Goal: Complete application form

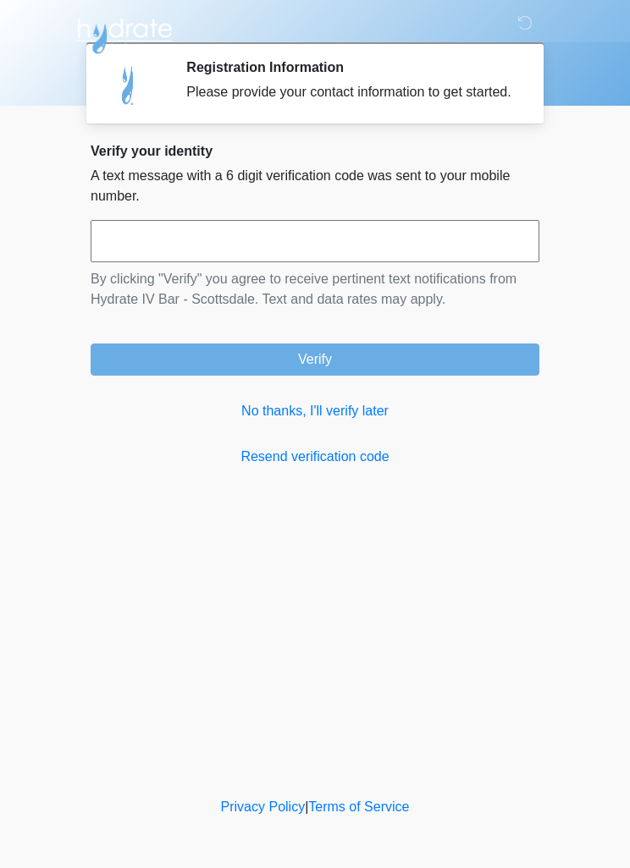
click at [416, 260] on input "text" at bounding box center [315, 241] width 448 height 42
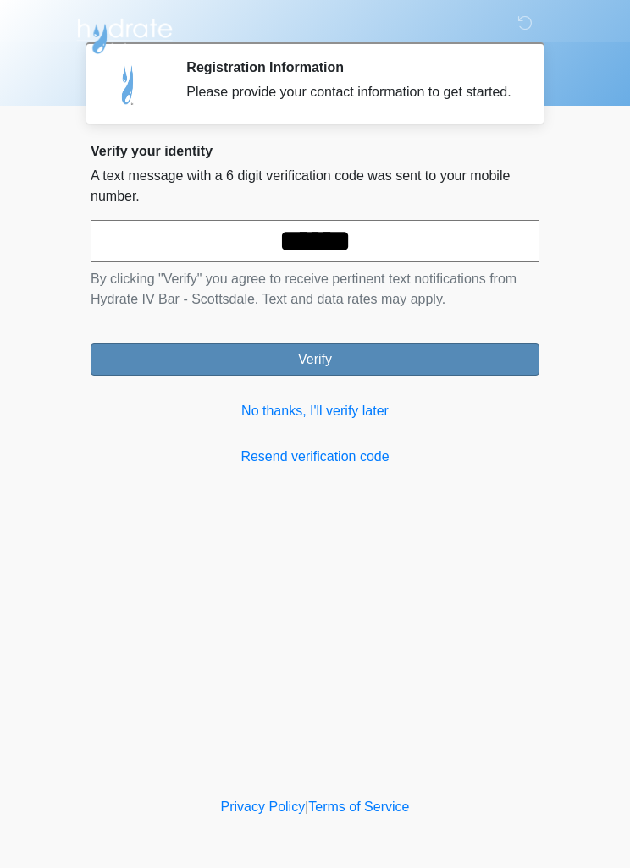
type input "******"
click at [443, 376] on button "Verify" at bounding box center [315, 360] width 448 height 32
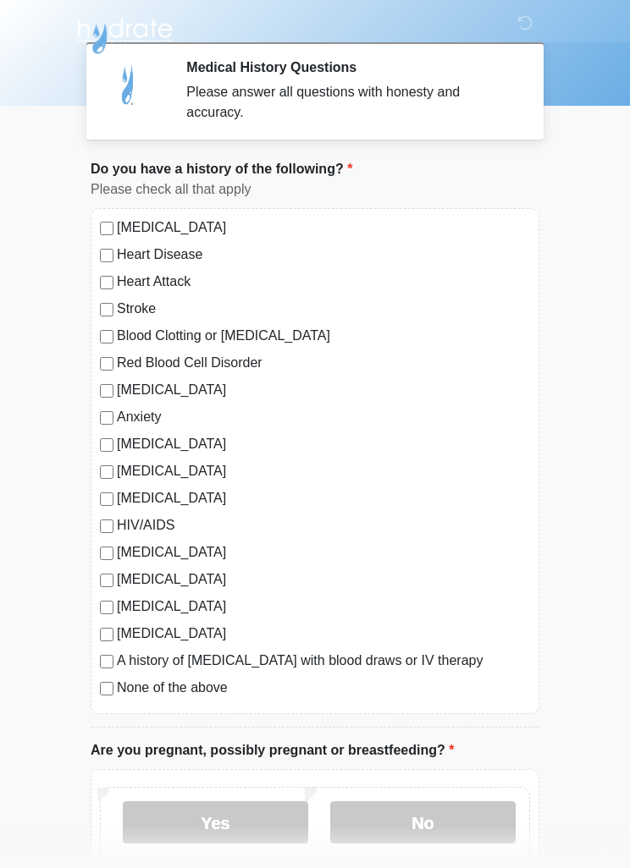
click at [118, 630] on label "[MEDICAL_DATA]" at bounding box center [323, 634] width 413 height 20
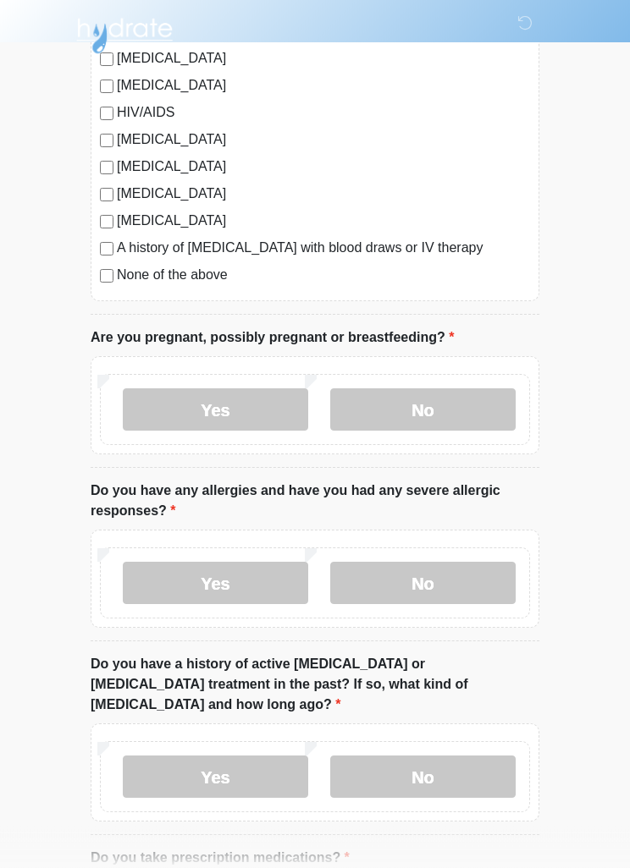
scroll to position [414, 0]
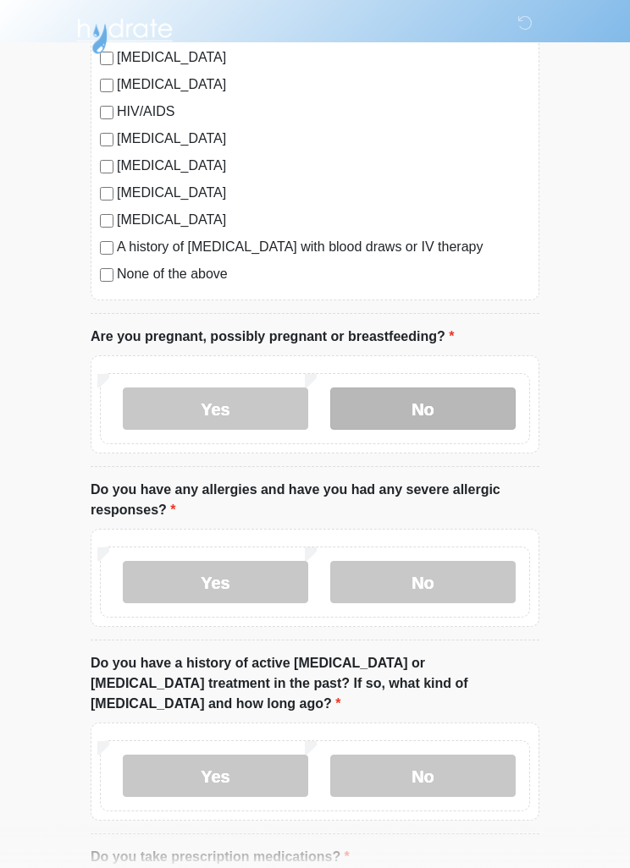
click at [461, 421] on label "No" at bounding box center [422, 409] width 185 height 42
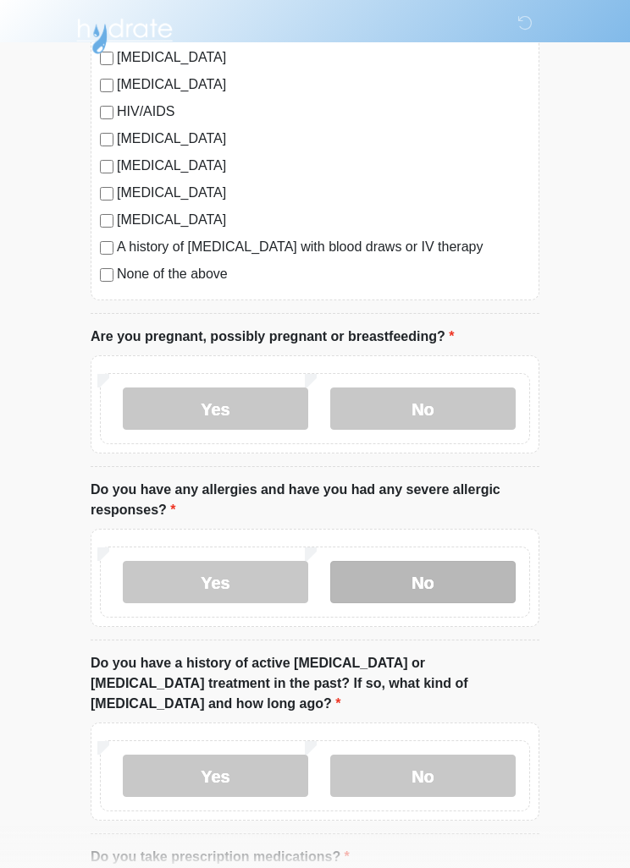
click at [448, 587] on label "No" at bounding box center [422, 582] width 185 height 42
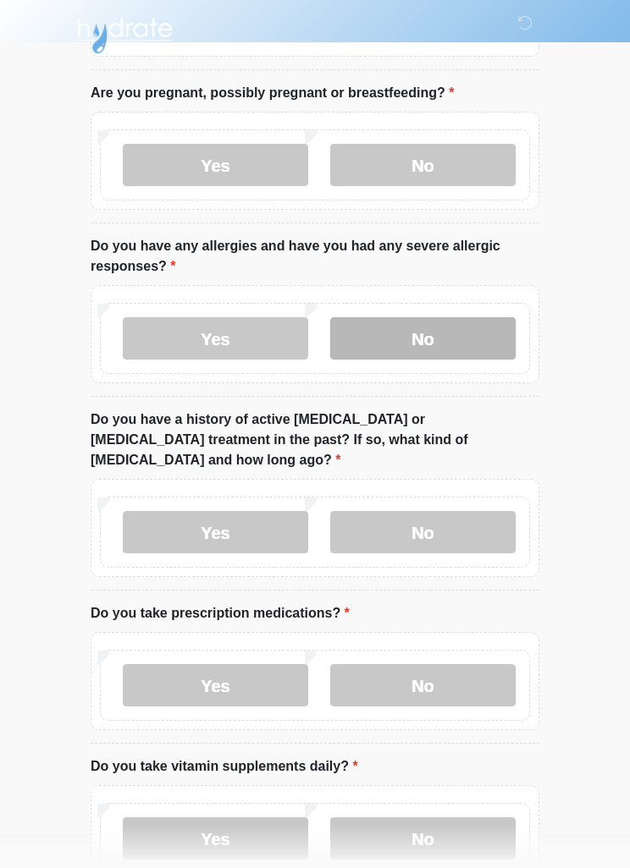
scroll to position [654, 0]
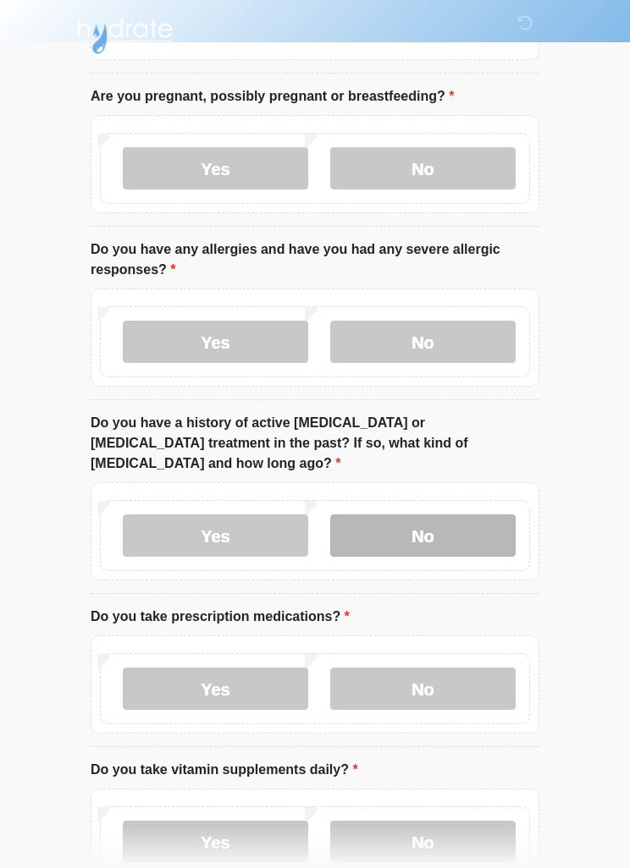
click at [460, 514] on label "No" at bounding box center [422, 535] width 185 height 42
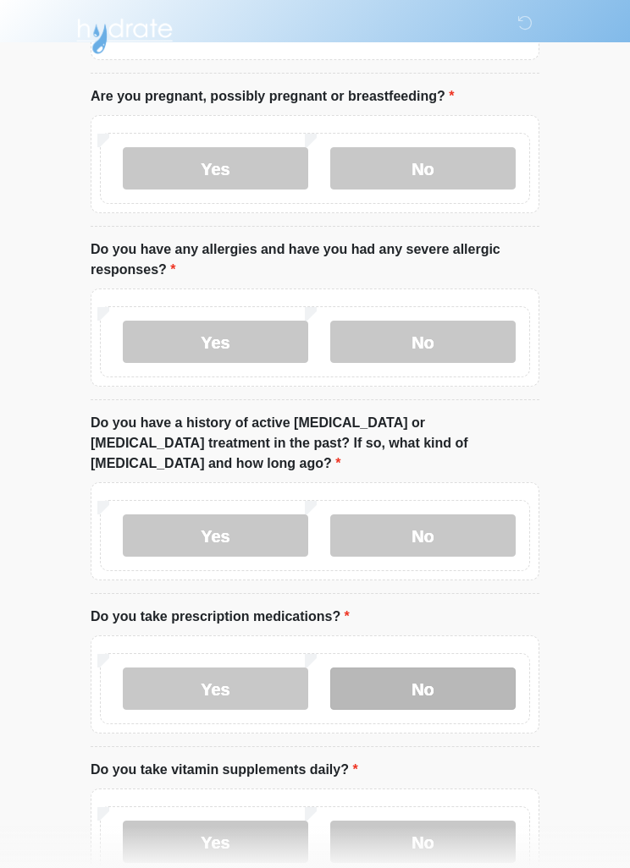
click at [446, 672] on label "No" at bounding box center [422, 689] width 185 height 42
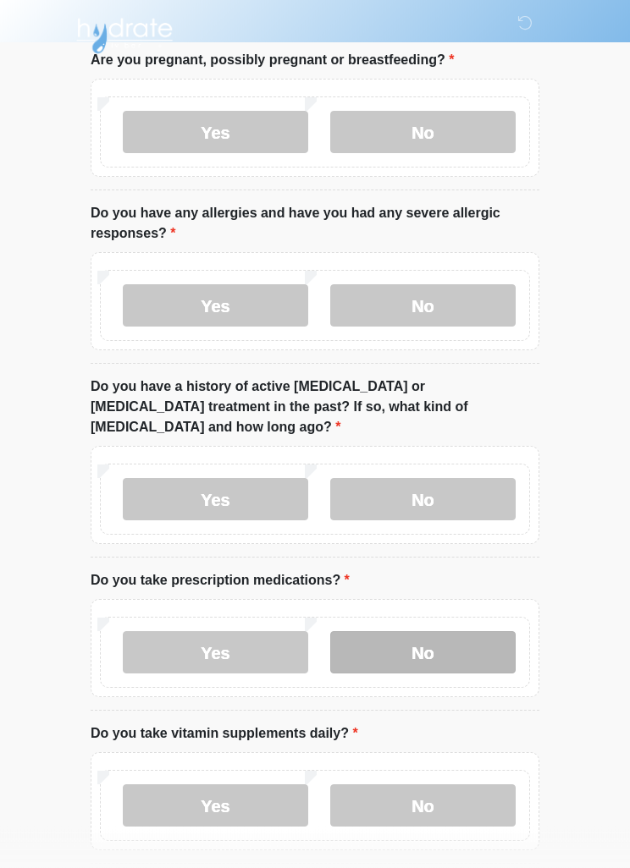
scroll to position [746, 0]
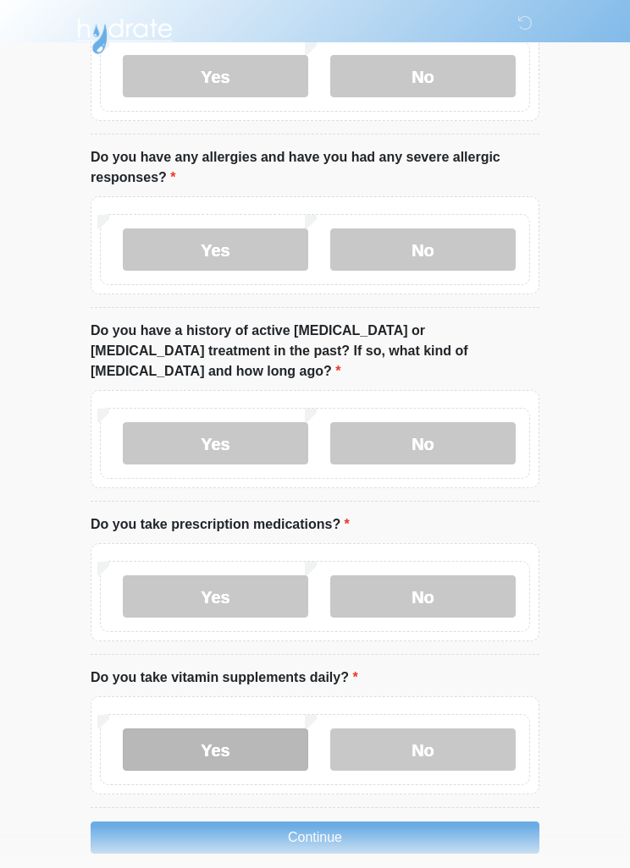
click at [272, 729] on label "Yes" at bounding box center [215, 750] width 185 height 42
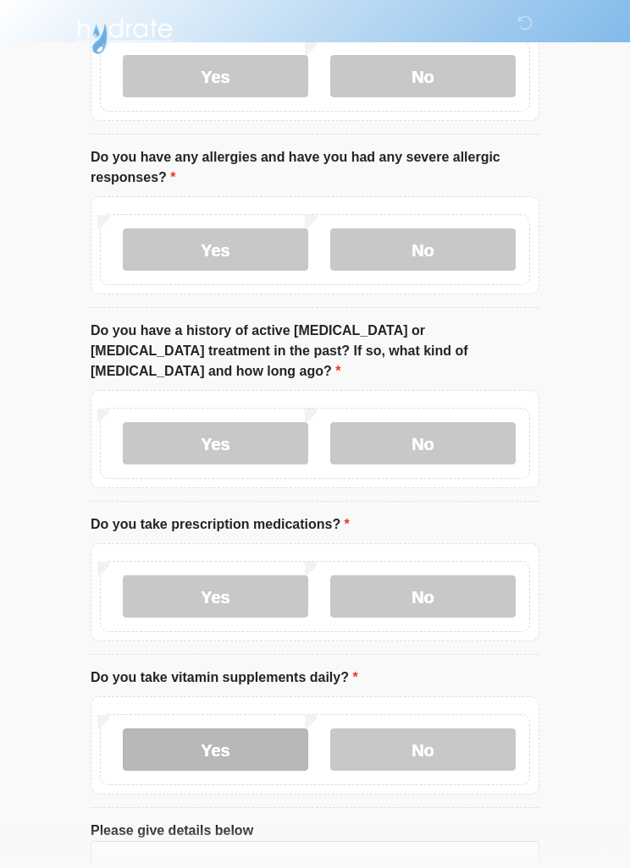
scroll to position [866, 0]
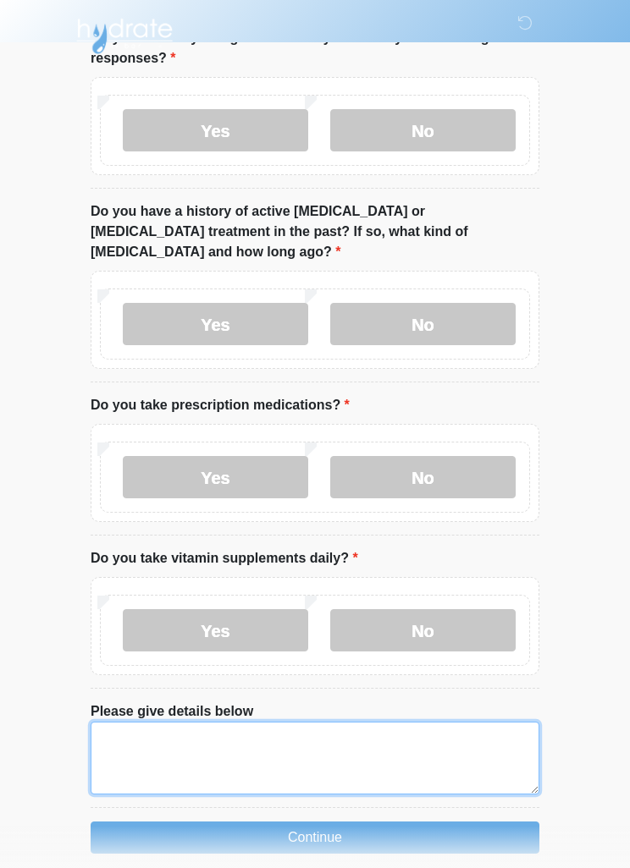
click at [388, 750] on textarea "Please give details below" at bounding box center [315, 758] width 448 height 73
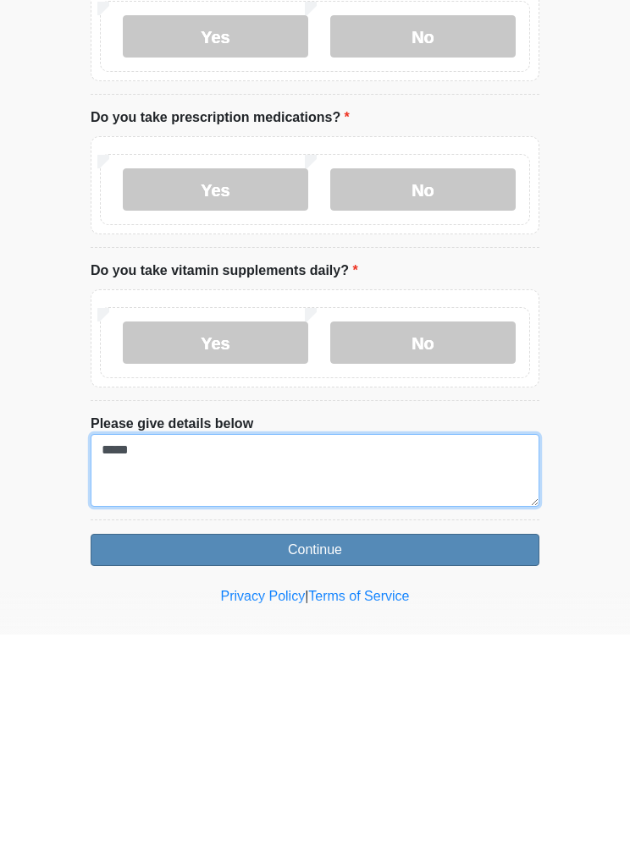
type textarea "*****"
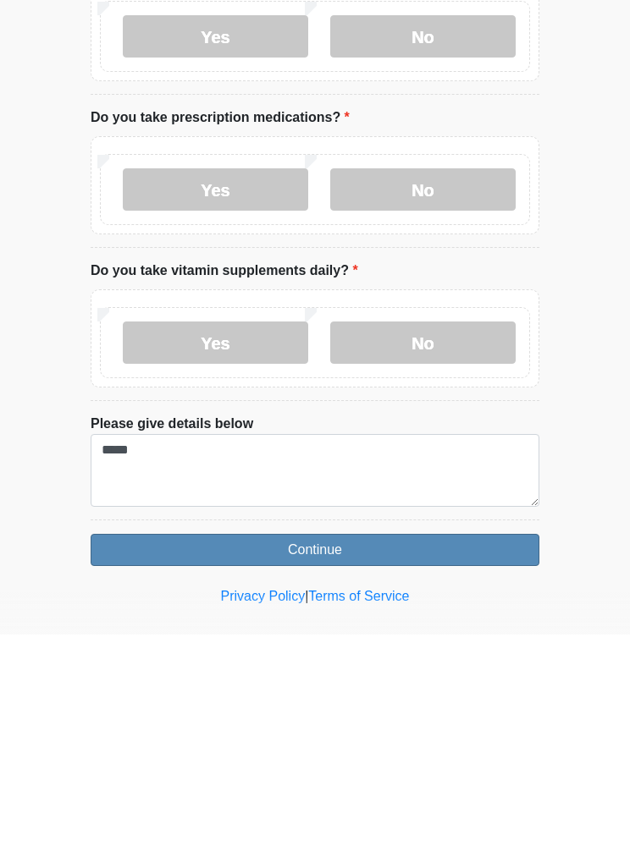
click at [437, 768] on button "Continue" at bounding box center [315, 784] width 448 height 32
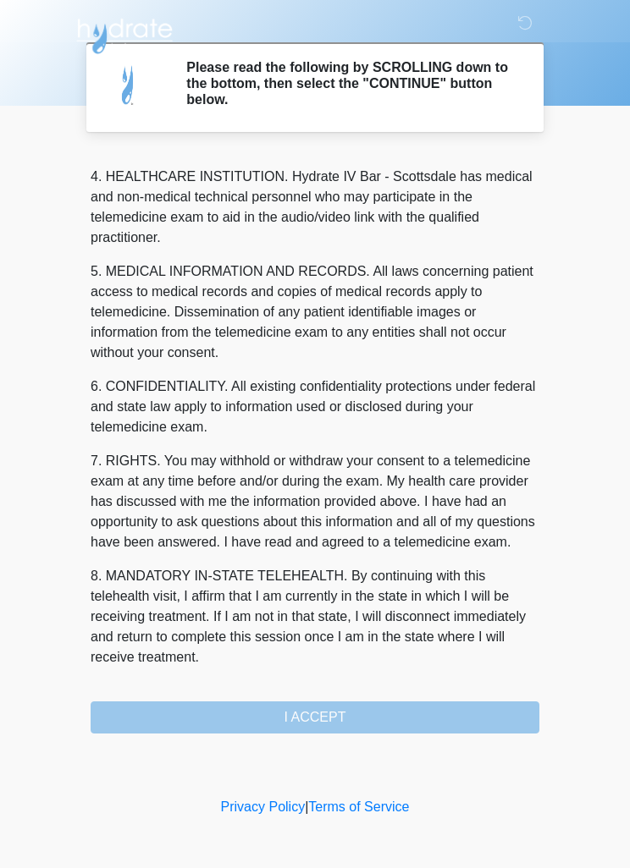
scroll to position [472, 0]
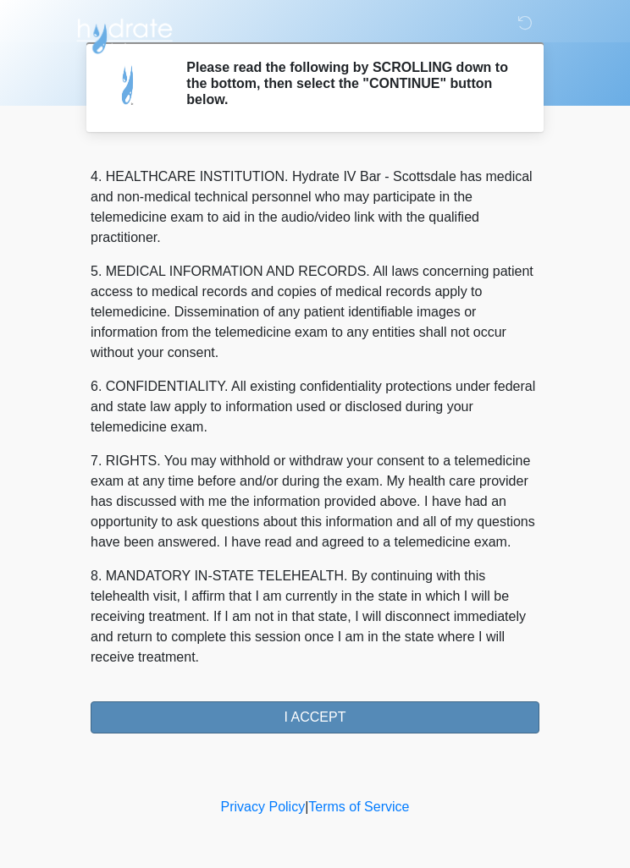
click at [366, 713] on button "I ACCEPT" at bounding box center [315, 717] width 448 height 32
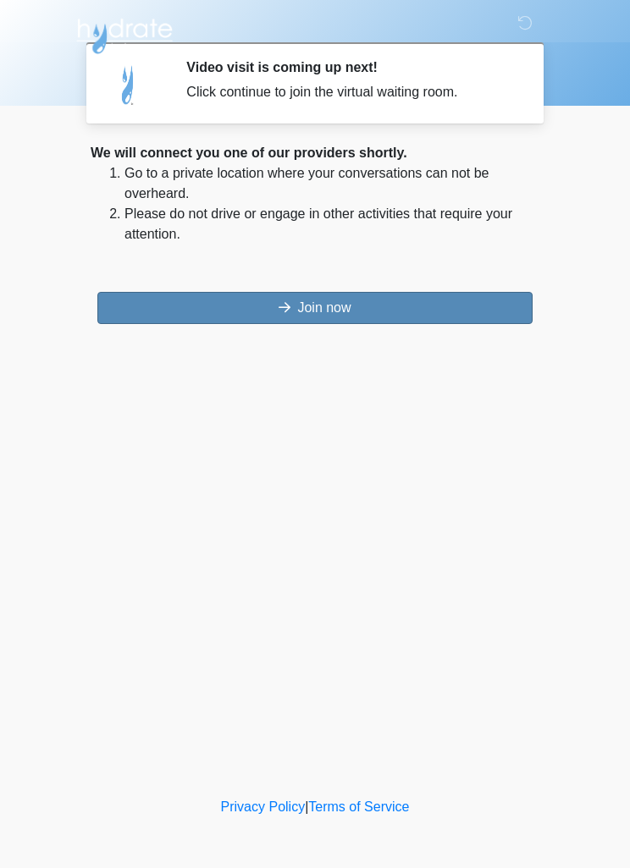
click at [443, 318] on button "Join now" at bounding box center [314, 308] width 435 height 32
